Goal: Task Accomplishment & Management: Use online tool/utility

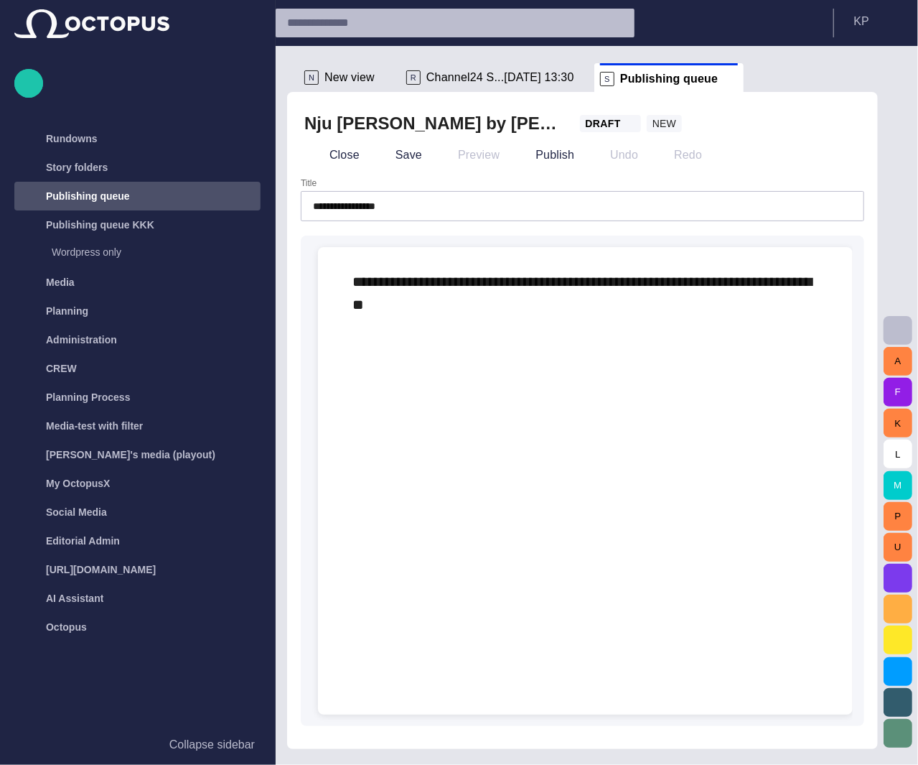
click at [553, 379] on div at bounding box center [586, 527] width 512 height 376
click at [562, 307] on div "**********" at bounding box center [583, 293] width 506 height 92
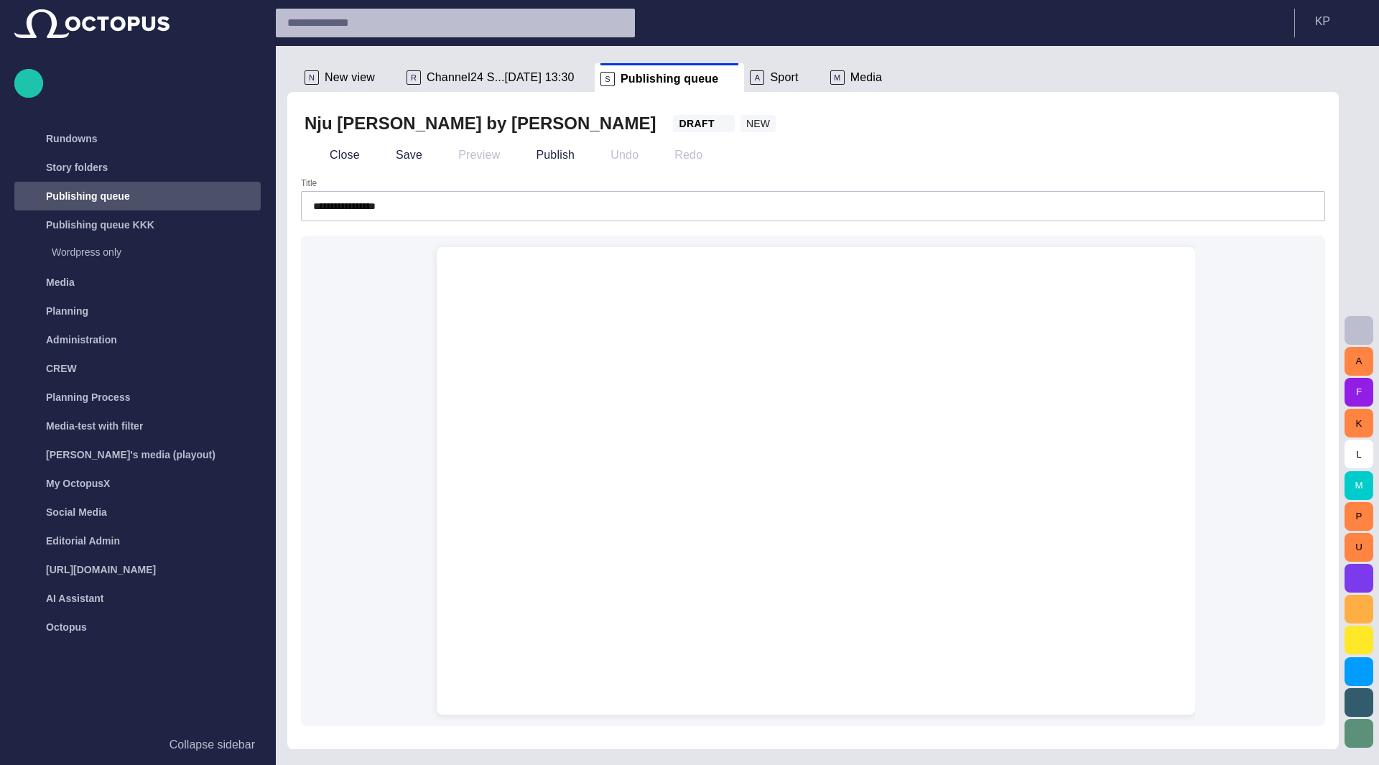
click at [827, 387] on div at bounding box center [815, 515] width 735 height 399
click at [470, 81] on span "Channel24 S...[DATE] 13:30" at bounding box center [501, 77] width 148 height 14
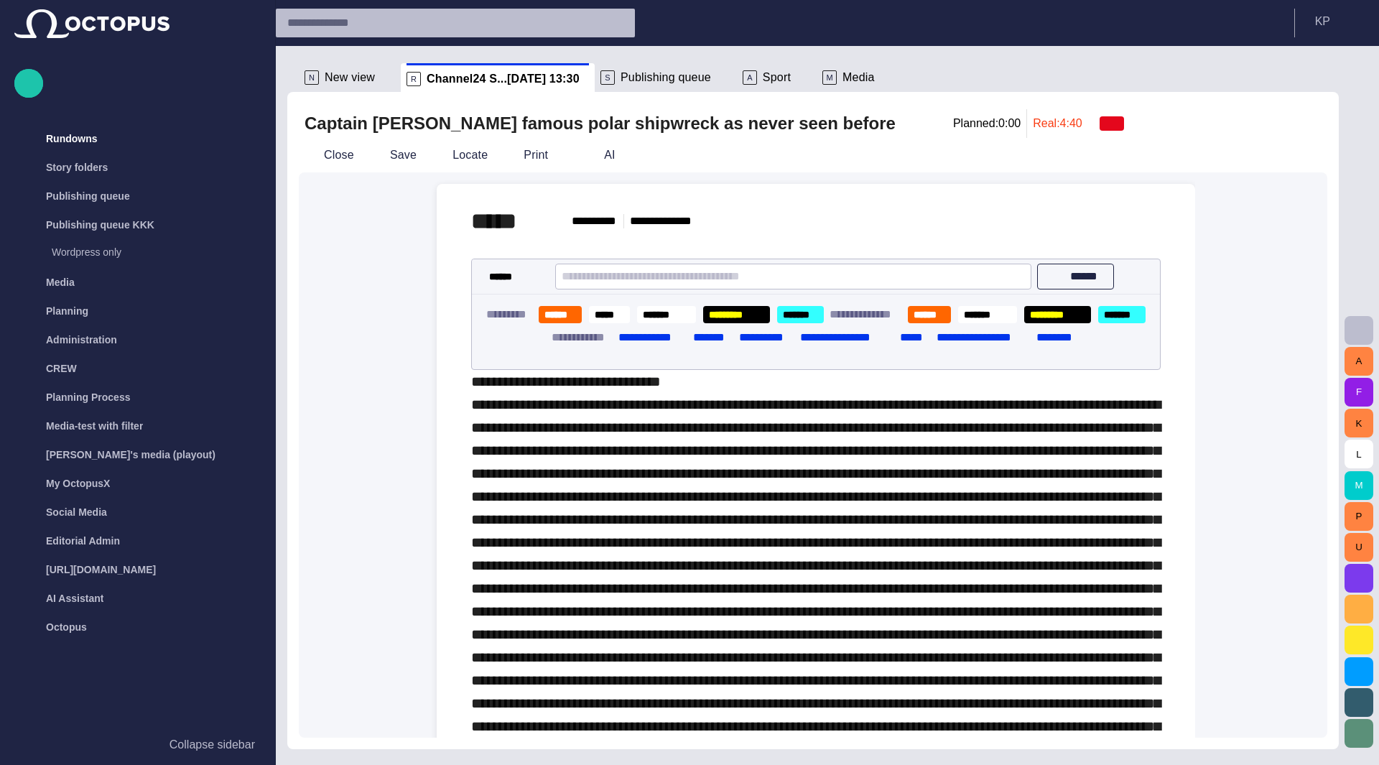
click at [319, 153] on button "Close" at bounding box center [329, 155] width 60 height 26
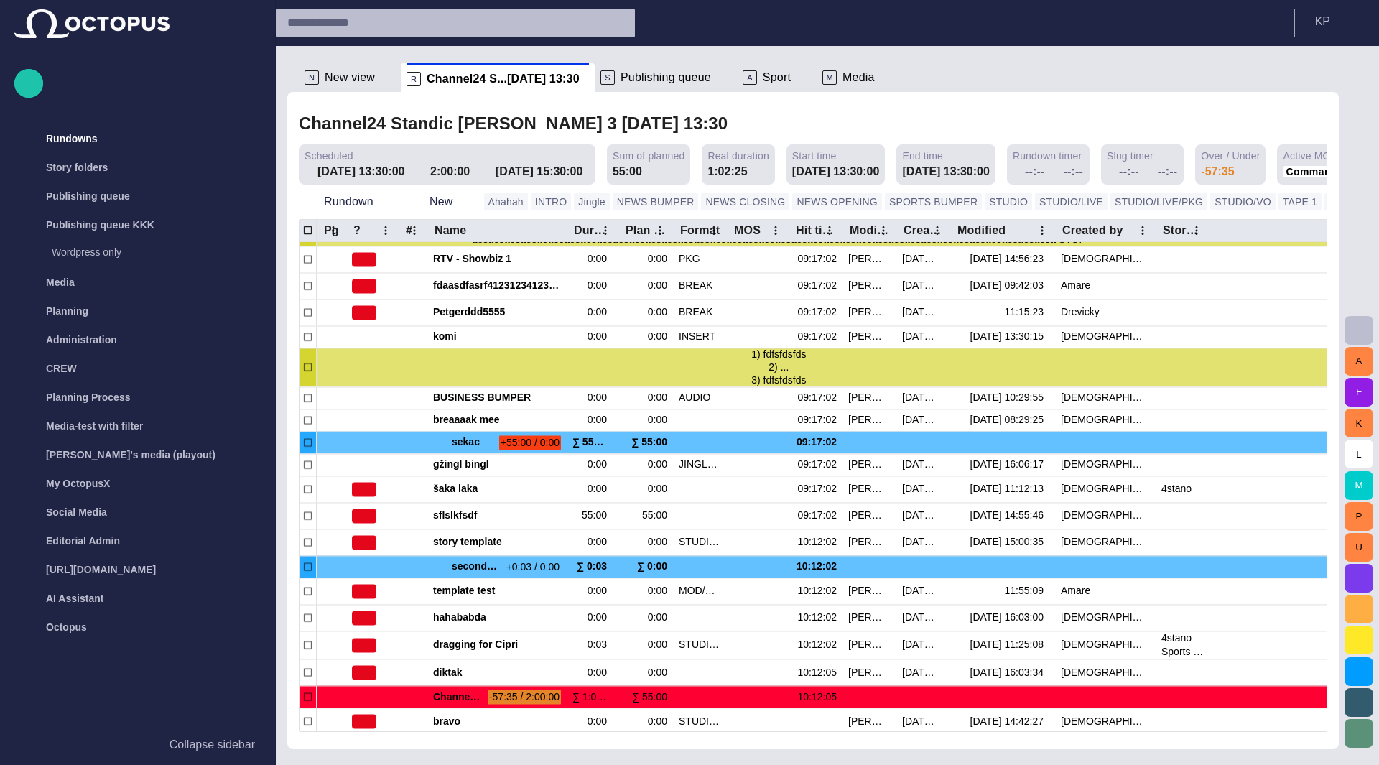
scroll to position [415, 0]
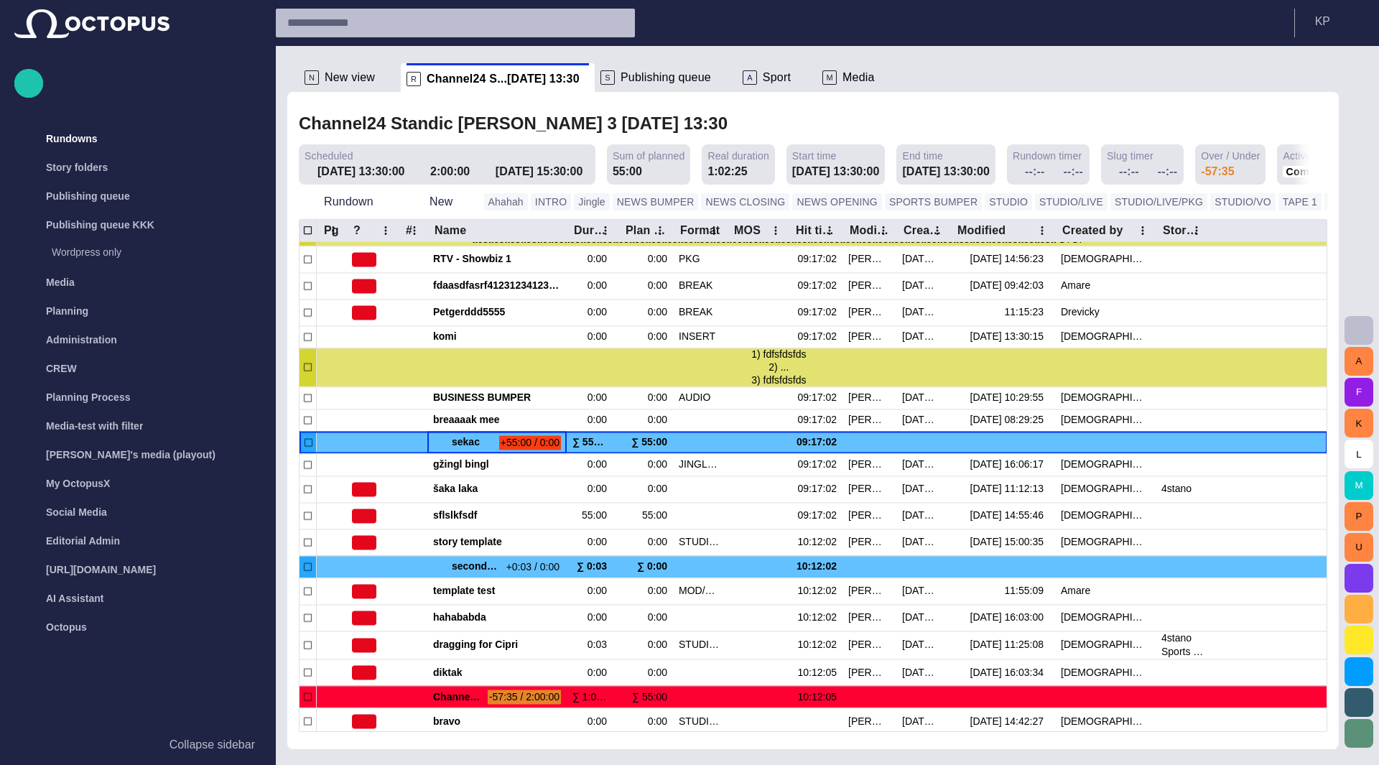
click at [435, 442] on span at bounding box center [438, 442] width 11 height 11
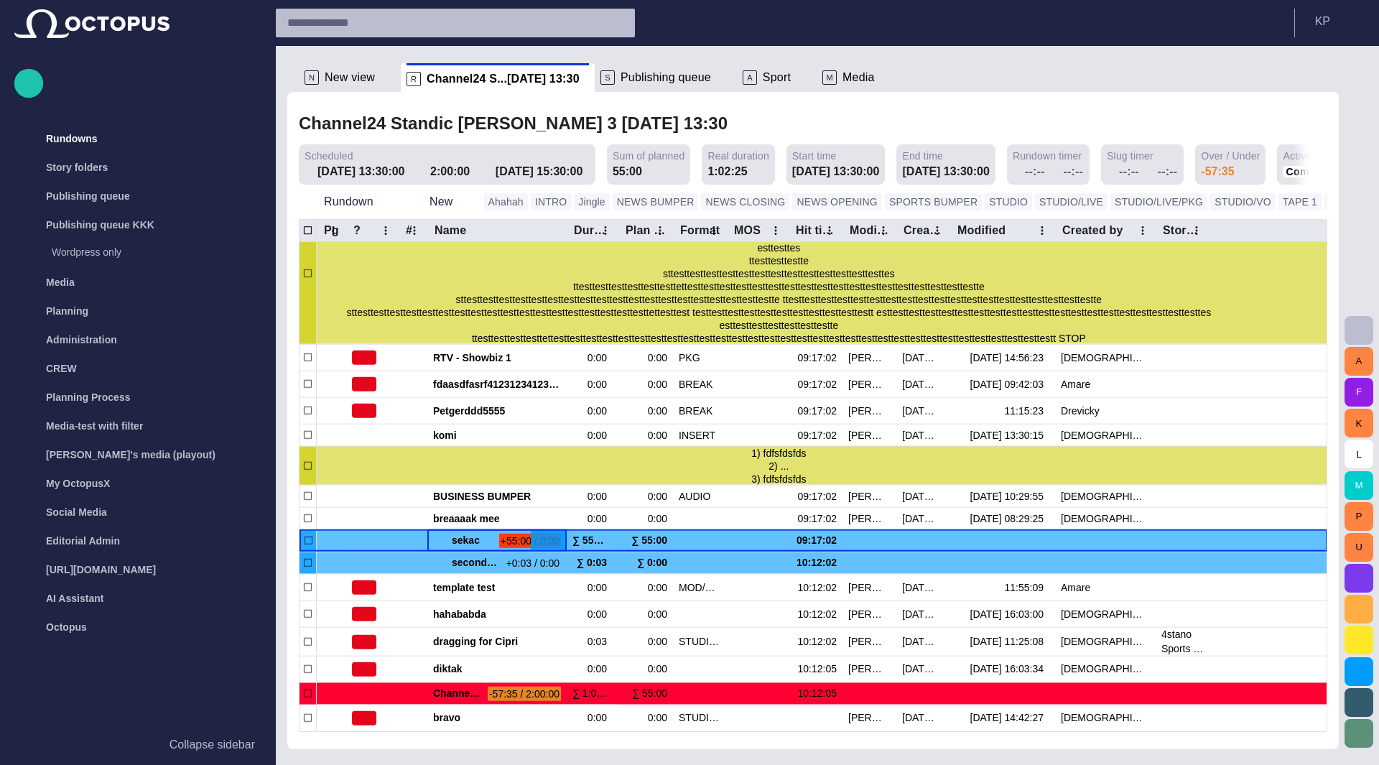
scroll to position [319, 0]
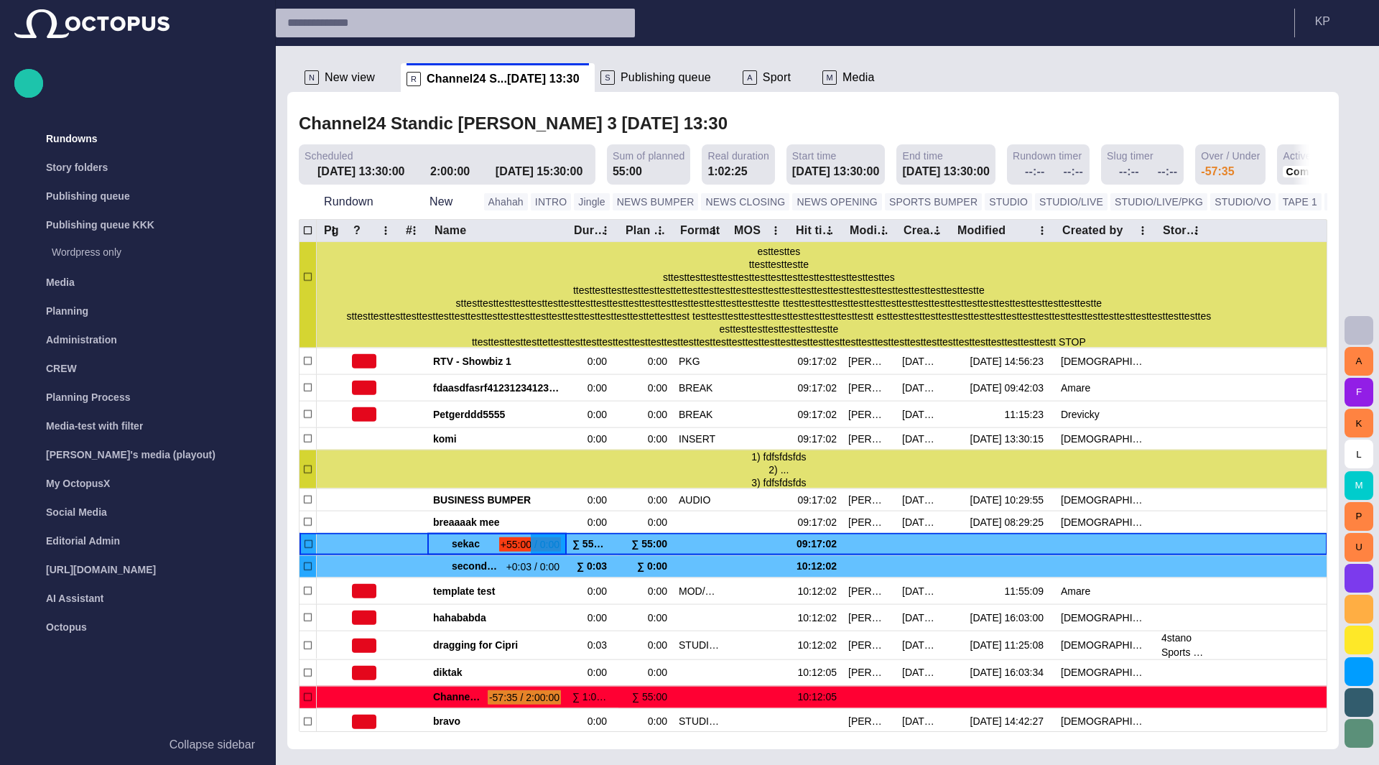
click at [438, 541] on span at bounding box center [438, 544] width 11 height 11
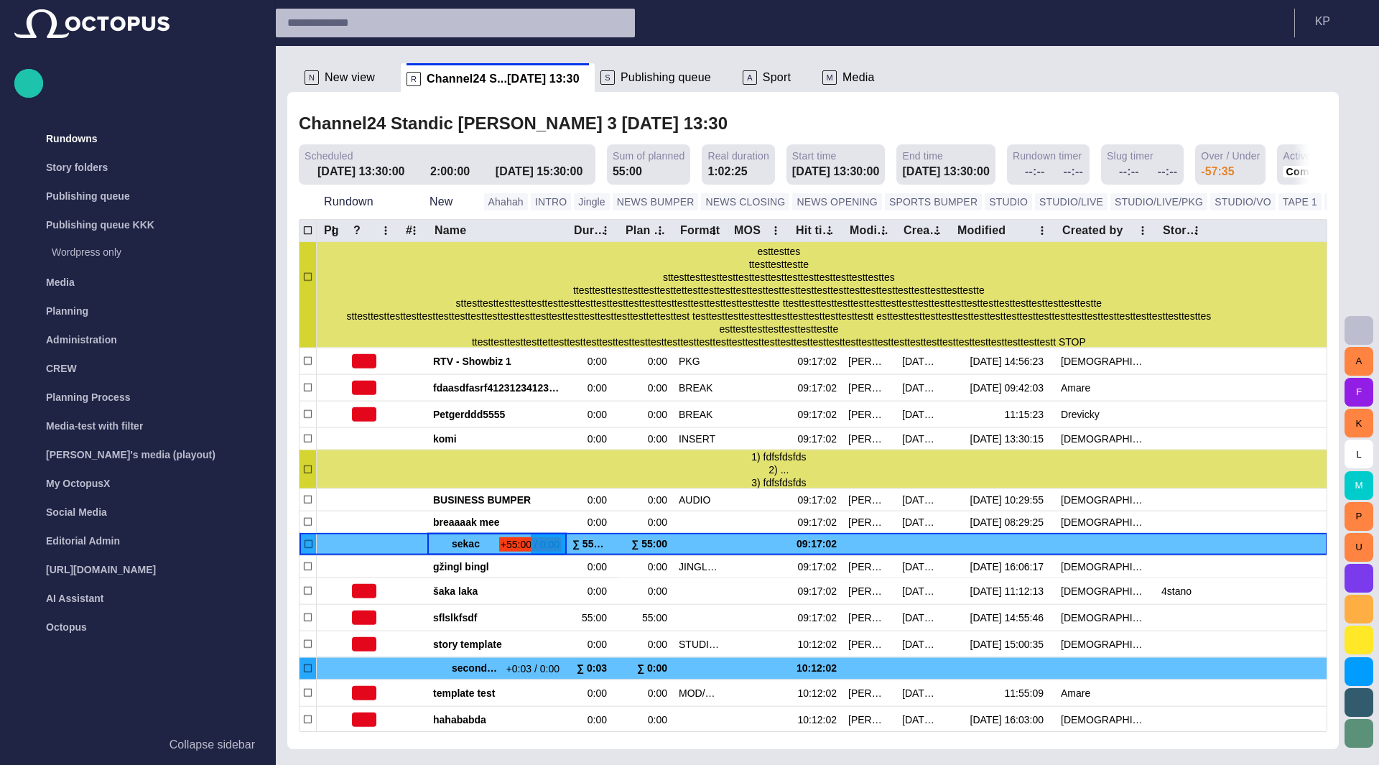
click at [438, 541] on span at bounding box center [438, 544] width 11 height 11
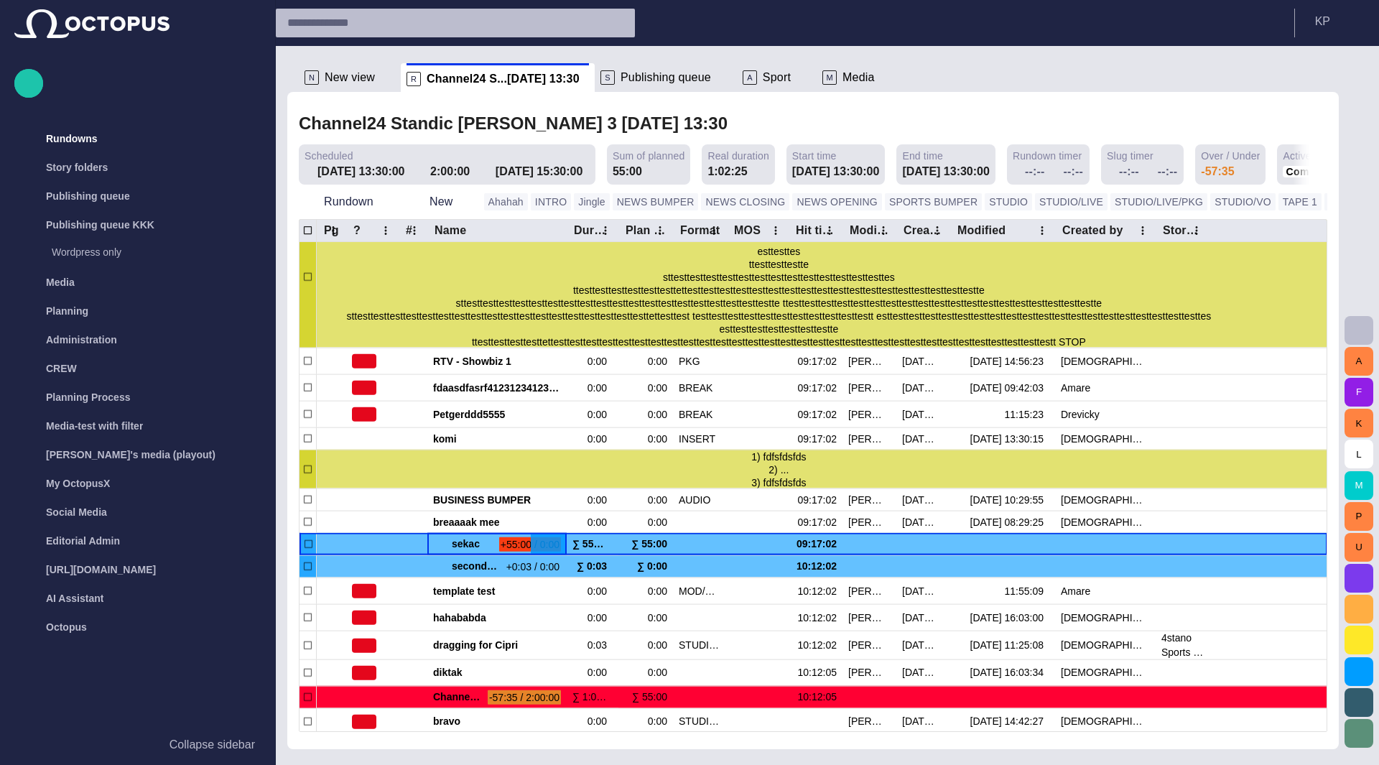
click at [438, 541] on span at bounding box center [438, 544] width 11 height 11
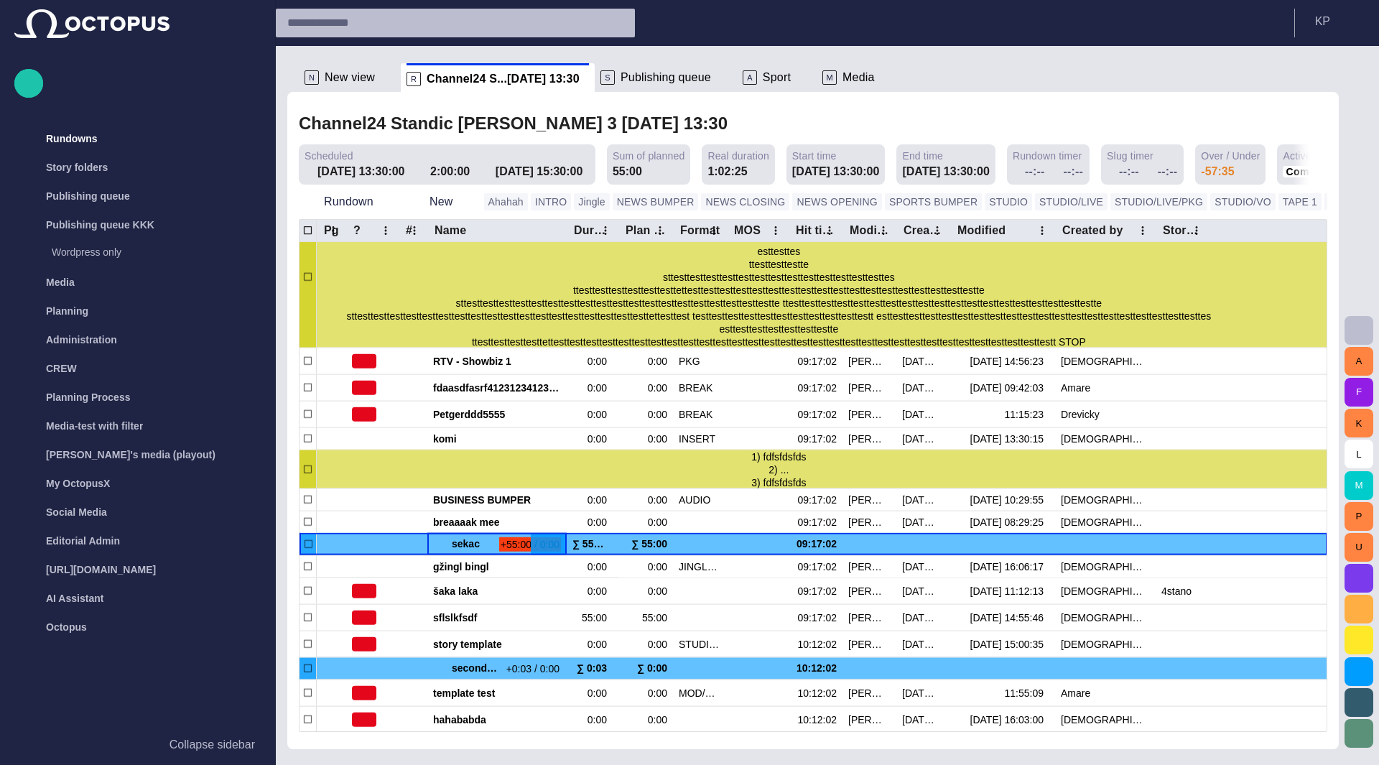
click at [438, 541] on span at bounding box center [438, 544] width 11 height 11
